Goal: Information Seeking & Learning: Compare options

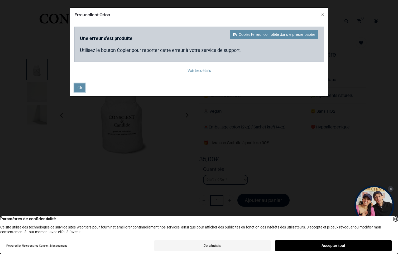
click at [77, 88] on button "Ok" at bounding box center [79, 88] width 11 height 9
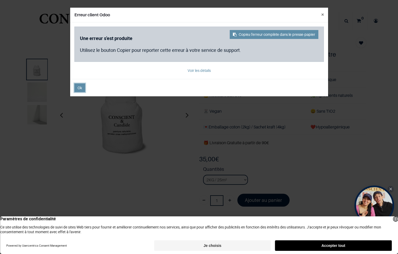
click at [77, 87] on button "Ok" at bounding box center [79, 88] width 11 height 9
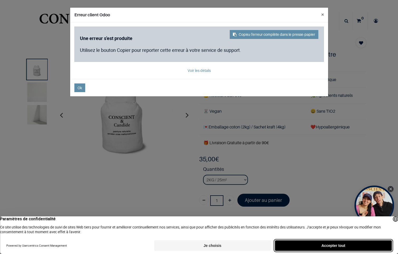
drag, startPoint x: 315, startPoint y: 245, endPoint x: 317, endPoint y: 239, distance: 6.3
click at [315, 244] on button "Accepter tout" at bounding box center [333, 246] width 117 height 11
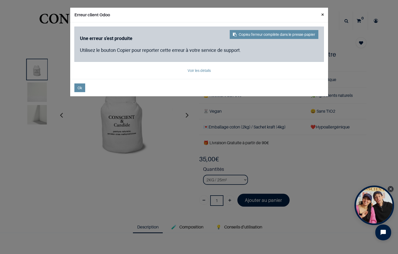
click at [323, 13] on button "×" at bounding box center [322, 15] width 11 height 14
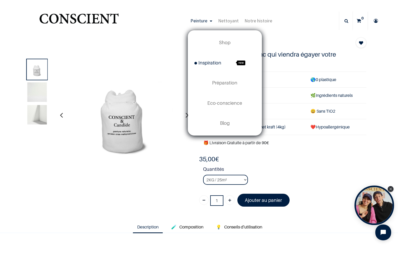
click at [219, 63] on span "Inspiration" at bounding box center [207, 63] width 27 height 6
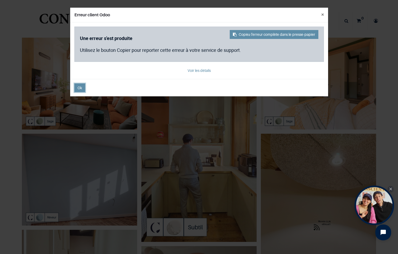
click at [83, 88] on button "Ok" at bounding box center [79, 88] width 11 height 9
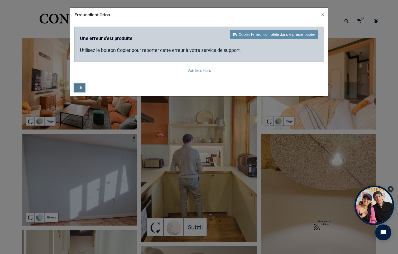
click at [83, 88] on button "Ok" at bounding box center [79, 88] width 11 height 9
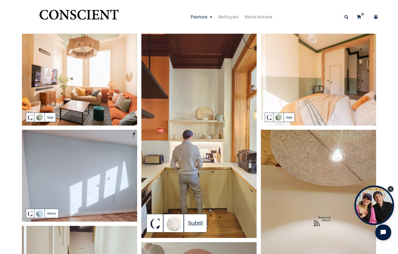
scroll to position [5, 0]
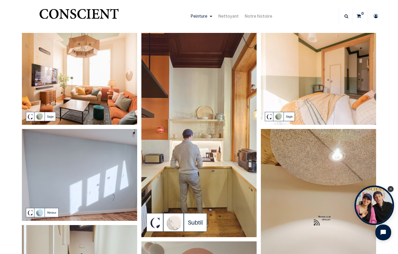
click at [210, 17] on link "Peinture" at bounding box center [202, 16] width 28 height 18
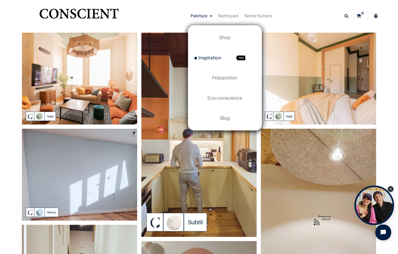
scroll to position [6, 0]
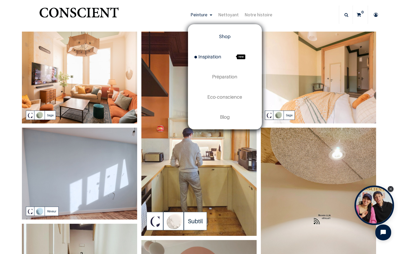
click at [230, 38] on span "Shop" at bounding box center [225, 37] width 12 height 6
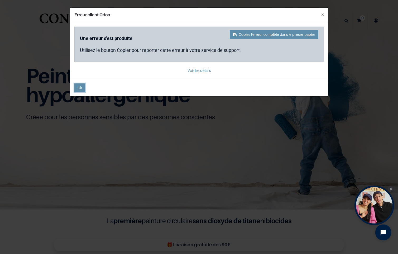
click at [83, 89] on button "Ok" at bounding box center [79, 88] width 11 height 9
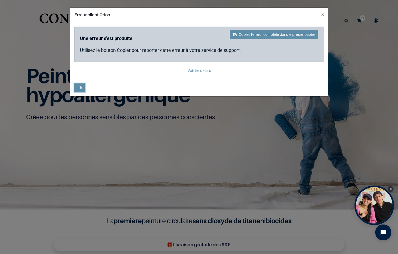
click at [81, 89] on button "Ok" at bounding box center [79, 88] width 11 height 9
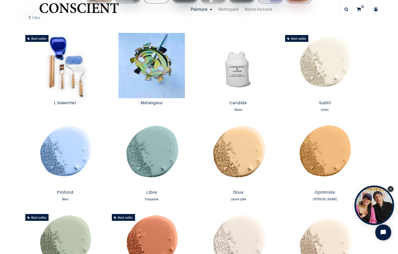
scroll to position [341, 0]
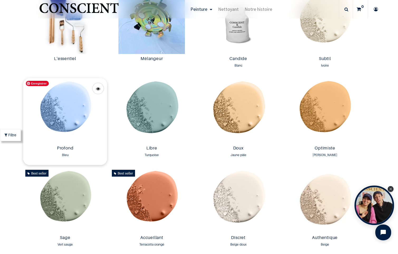
click at [79, 103] on img at bounding box center [65, 110] width 84 height 65
click at [250, 199] on img at bounding box center [238, 200] width 84 height 65
click at [339, 204] on img at bounding box center [325, 200] width 84 height 65
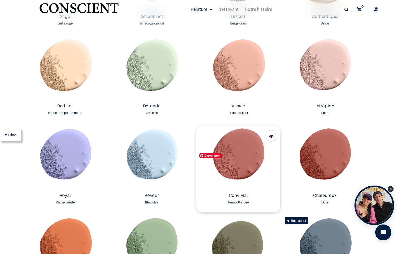
scroll to position [564, 0]
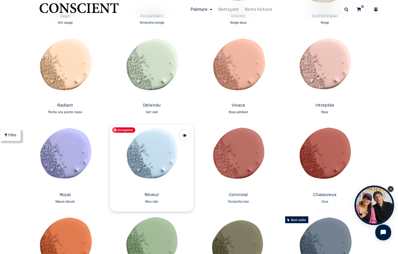
click at [155, 159] on img at bounding box center [152, 157] width 84 height 65
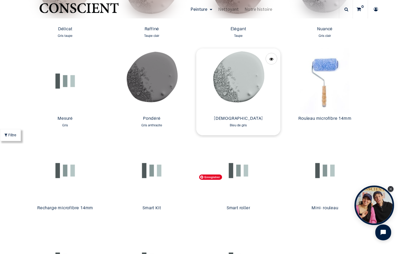
scroll to position [910, 0]
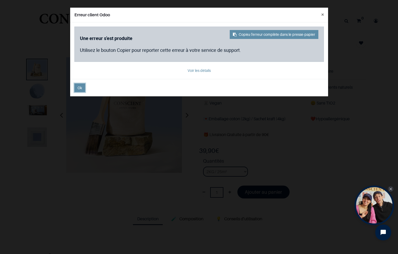
click at [81, 88] on span "Ok" at bounding box center [80, 88] width 4 height 4
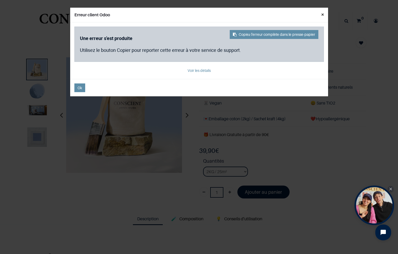
click at [321, 14] on button "×" at bounding box center [322, 15] width 11 height 14
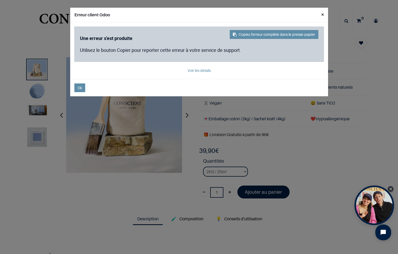
click at [324, 14] on button "×" at bounding box center [322, 15] width 11 height 14
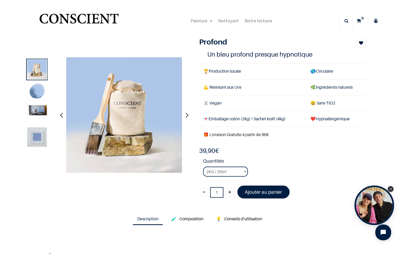
drag, startPoint x: 47, startPoint y: 88, endPoint x: 37, endPoint y: 93, distance: 10.5
click at [46, 88] on div at bounding box center [37, 92] width 22 height 22
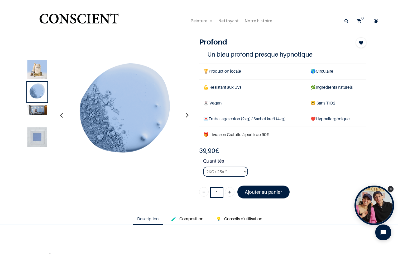
click at [37, 93] on img at bounding box center [37, 93] width 20 height 20
click at [37, 110] on img at bounding box center [37, 110] width 20 height 10
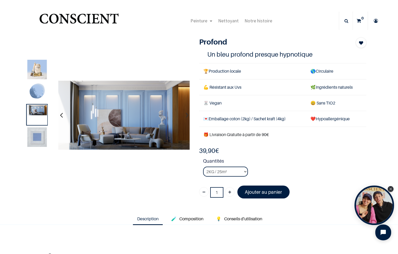
click at [37, 132] on img at bounding box center [37, 138] width 20 height 20
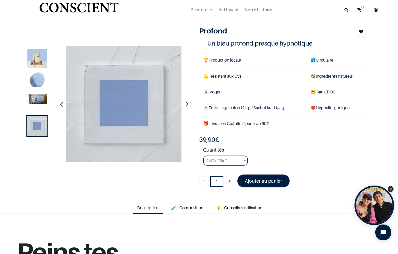
scroll to position [11, 0]
click at [243, 160] on select "2KG / 25m² 4KG / 50m² 8KG / 100m² Testeur" at bounding box center [225, 161] width 45 height 10
click at [203, 156] on select "2KG / 25m² 4KG / 50m² 8KG / 100m² Testeur" at bounding box center [225, 161] width 45 height 10
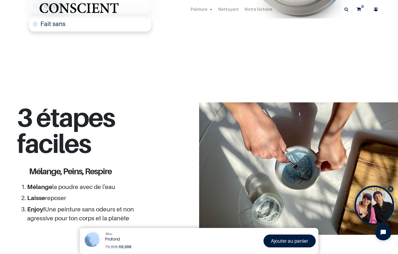
scroll to position [436, 0]
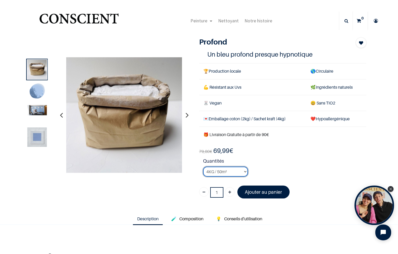
click at [235, 170] on select "2KG / 25m² 4KG / 50m² 8KG / 100m² Testeur" at bounding box center [225, 172] width 45 height 10
click at [203, 167] on select "2KG / 25m² 4KG / 50m² 8KG / 100m² Testeur" at bounding box center [225, 172] width 45 height 10
click at [237, 171] on select "2KG / 25m² 4KG / 50m² 8KG / 100m² Testeur" at bounding box center [225, 172] width 45 height 10
select select "44"
click at [203, 167] on select "2KG / 25m² 4KG / 50m² 8KG / 100m² Testeur" at bounding box center [225, 172] width 45 height 10
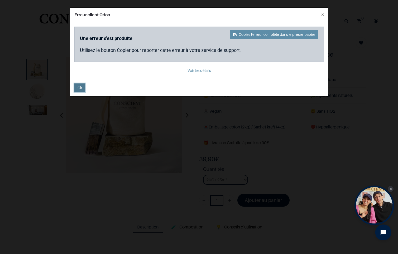
click at [80, 87] on span "Ok" at bounding box center [80, 88] width 4 height 4
click at [78, 89] on span "Ok" at bounding box center [80, 88] width 4 height 4
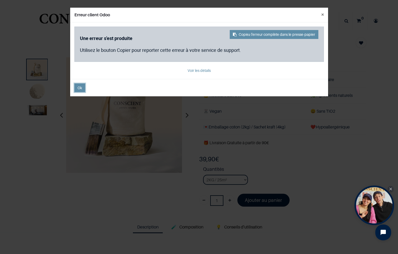
click at [78, 88] on span "Ok" at bounding box center [80, 88] width 4 height 4
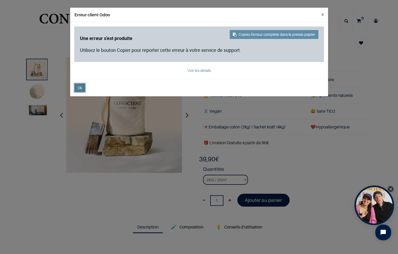
click at [80, 88] on span "Ok" at bounding box center [80, 88] width 4 height 4
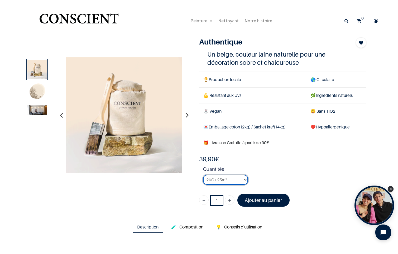
click at [240, 182] on select "2KG / 25m² 4KG / 50m² 8KG / 100m² Testeur" at bounding box center [225, 180] width 45 height 10
click at [203, 175] on select "2KG / 25m² 4KG / 50m² 8KG / 100m² Testeur" at bounding box center [225, 180] width 45 height 10
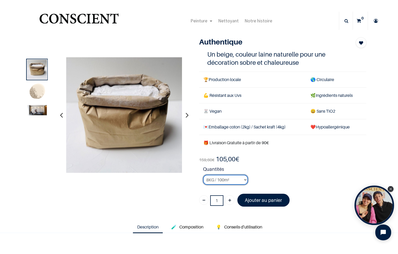
click at [235, 180] on select "2KG / 25m² 4KG / 50m² 8KG / 100m² Testeur" at bounding box center [225, 180] width 45 height 10
select select "4"
click at [203, 175] on select "2KG / 25m² 4KG / 50m² 8KG / 100m² Testeur" at bounding box center [225, 180] width 45 height 10
